Goal: Task Accomplishment & Management: Manage account settings

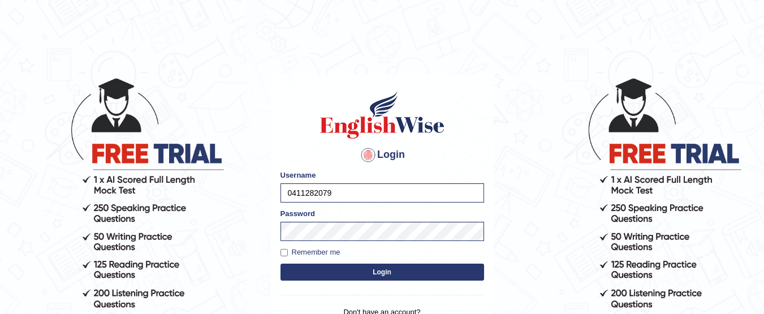
click at [330, 272] on button "Login" at bounding box center [382, 271] width 204 height 17
click at [280, 263] on button "Login" at bounding box center [382, 271] width 204 height 17
